Goal: Navigation & Orientation: Find specific page/section

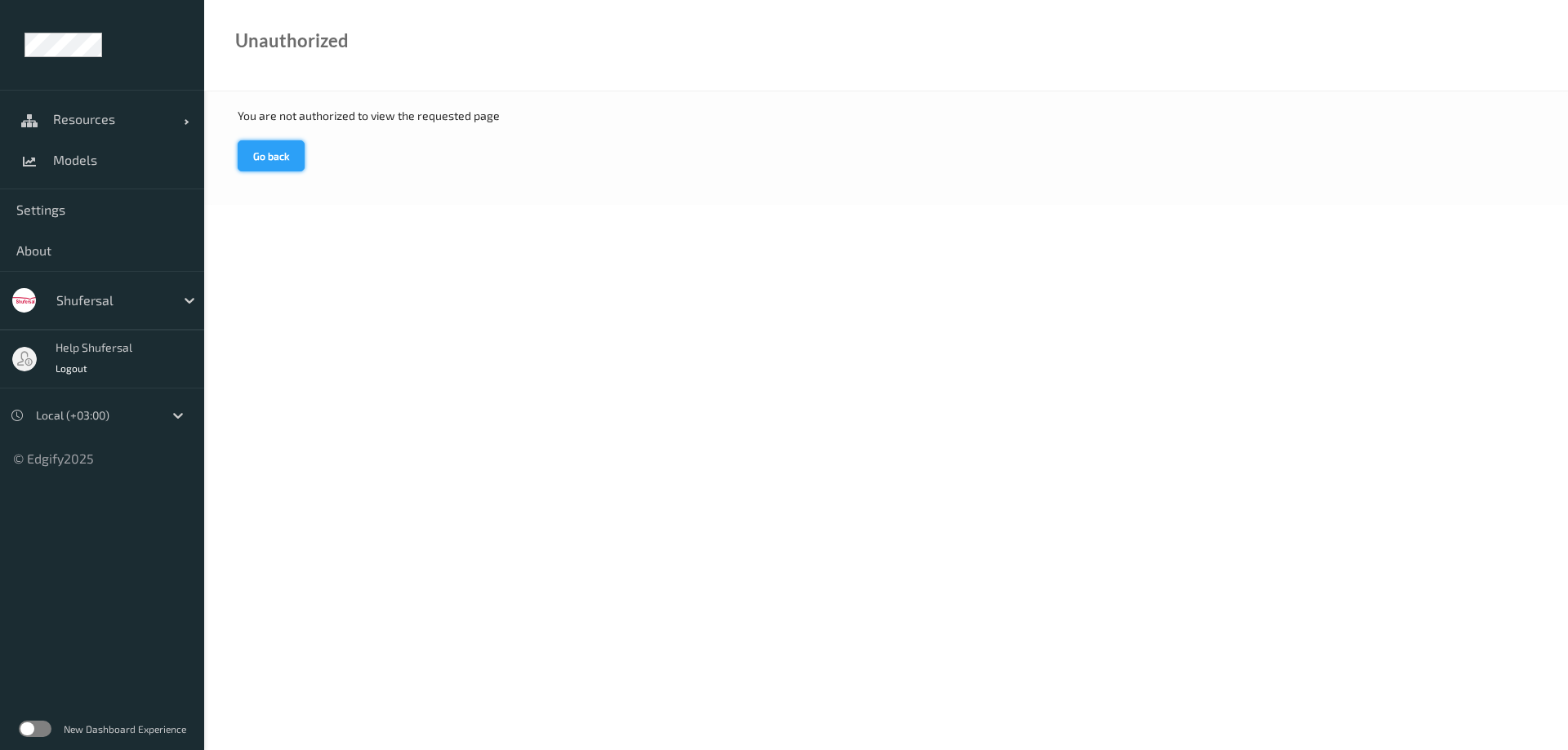
click at [269, 158] on button "Go back" at bounding box center [271, 155] width 67 height 31
click at [99, 124] on span "Resources" at bounding box center [118, 119] width 131 height 17
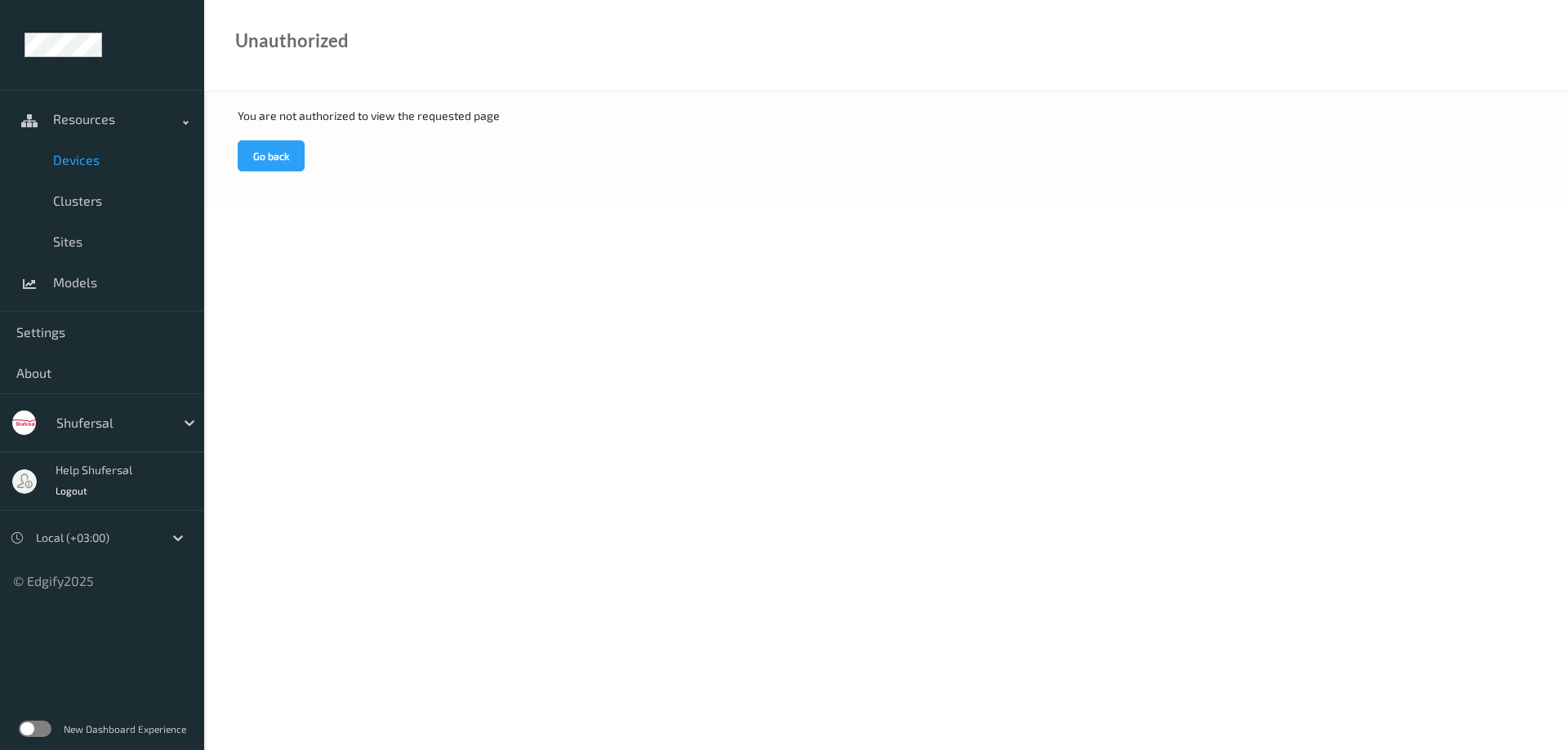
click at [89, 167] on span "Devices" at bounding box center [120, 160] width 135 height 17
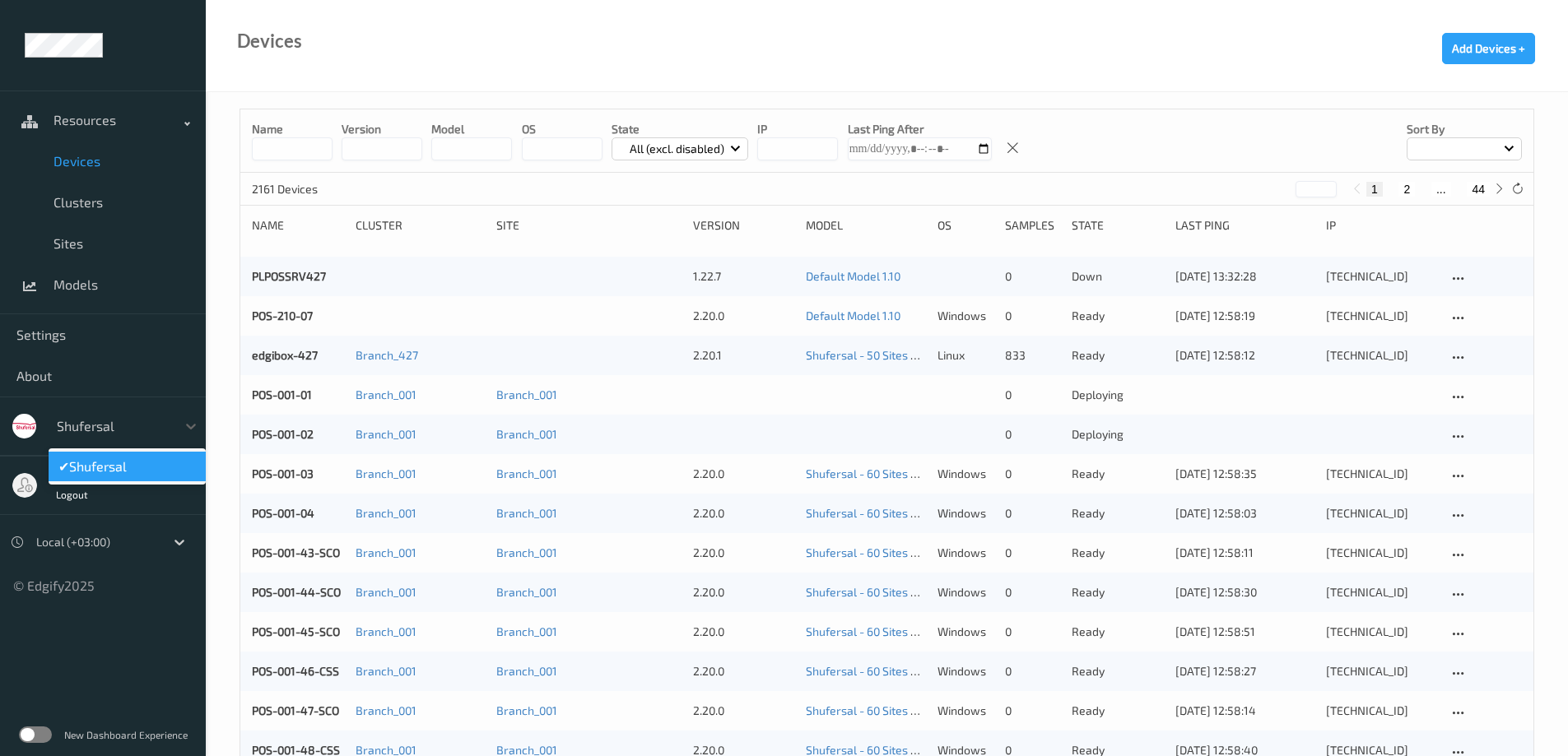
click at [91, 427] on div at bounding box center [112, 426] width 111 height 20
click at [92, 428] on div at bounding box center [112, 426] width 111 height 20
click at [60, 502] on div "Help Shufersal Logout" at bounding box center [95, 486] width 91 height 46
click at [64, 497] on span "Logout" at bounding box center [72, 495] width 33 height 12
